Goal: Information Seeking & Learning: Learn about a topic

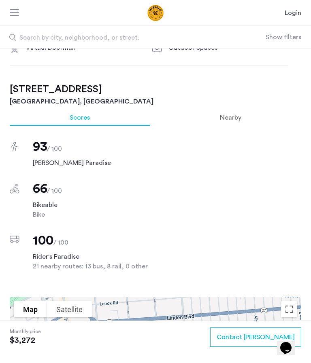
scroll to position [519, 0]
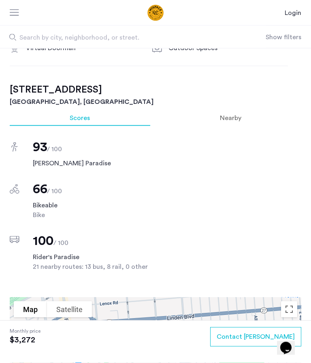
click at [222, 124] on div "Nearby" at bounding box center [231, 118] width 142 height 16
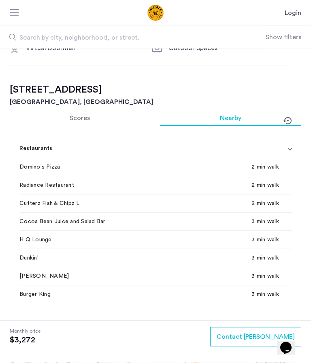
click at [235, 115] on span "Nearby" at bounding box center [230, 118] width 21 height 6
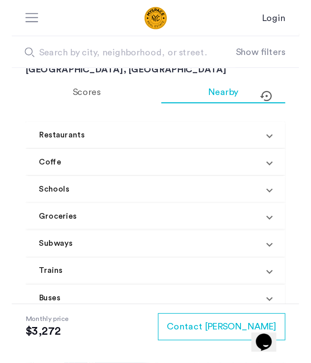
scroll to position [519, 0]
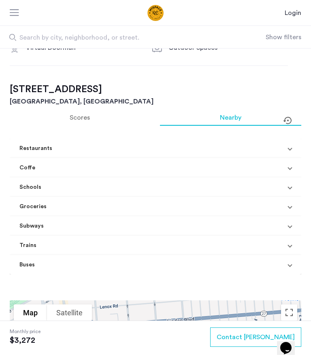
click at [294, 215] on mat-expansion-panel-header "Groceries" at bounding box center [155, 206] width 291 height 19
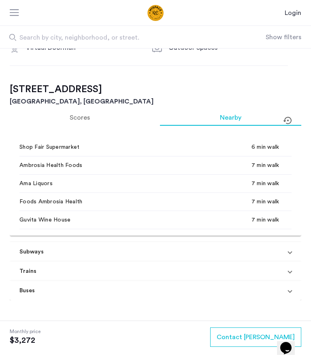
scroll to position [182, 0]
click at [293, 258] on mat-expansion-panel-header "Subways" at bounding box center [155, 251] width 291 height 19
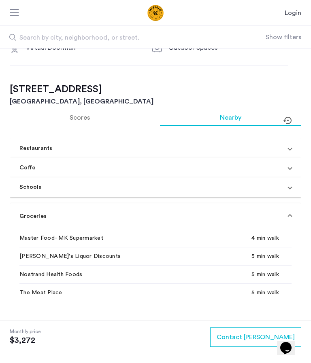
scroll to position [0, 0]
click at [295, 152] on mat-expansion-panel-header "Restaurants" at bounding box center [155, 148] width 291 height 19
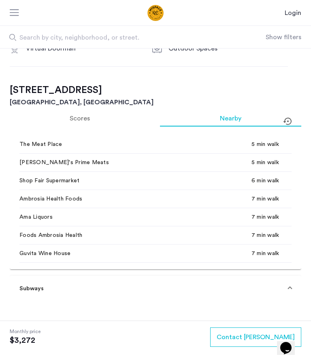
scroll to position [352, 0]
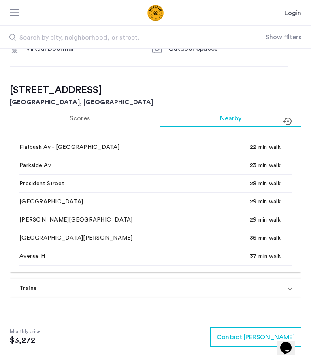
click at [1, 182] on div "[STREET_ADDRESS] $3,272 Monthly rent 3 Bedrooms 1 Baths multi-family Property t…" at bounding box center [155, 327] width 311 height 1298
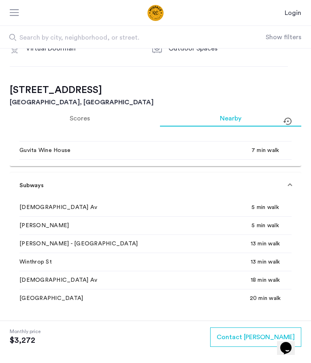
scroll to position [453, 0]
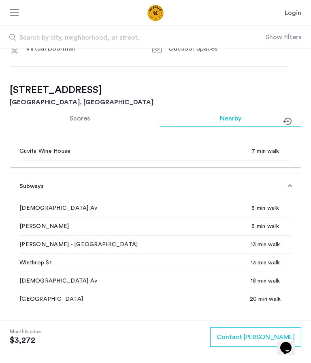
click at [291, 186] on span at bounding box center [289, 186] width 3 height 8
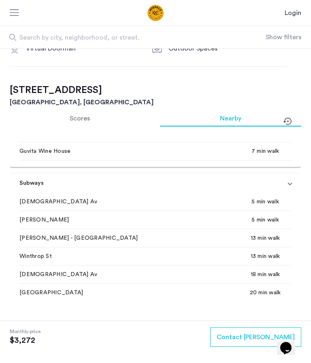
scroll to position [383, 0]
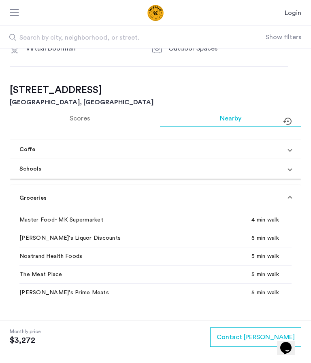
click at [294, 194] on mat-expansion-panel-header "Groceries" at bounding box center [155, 198] width 291 height 26
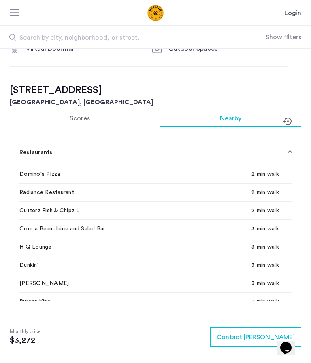
scroll to position [0, 0]
click at [288, 152] on span at bounding box center [289, 152] width 3 height 8
